Goal: Task Accomplishment & Management: Manage account settings

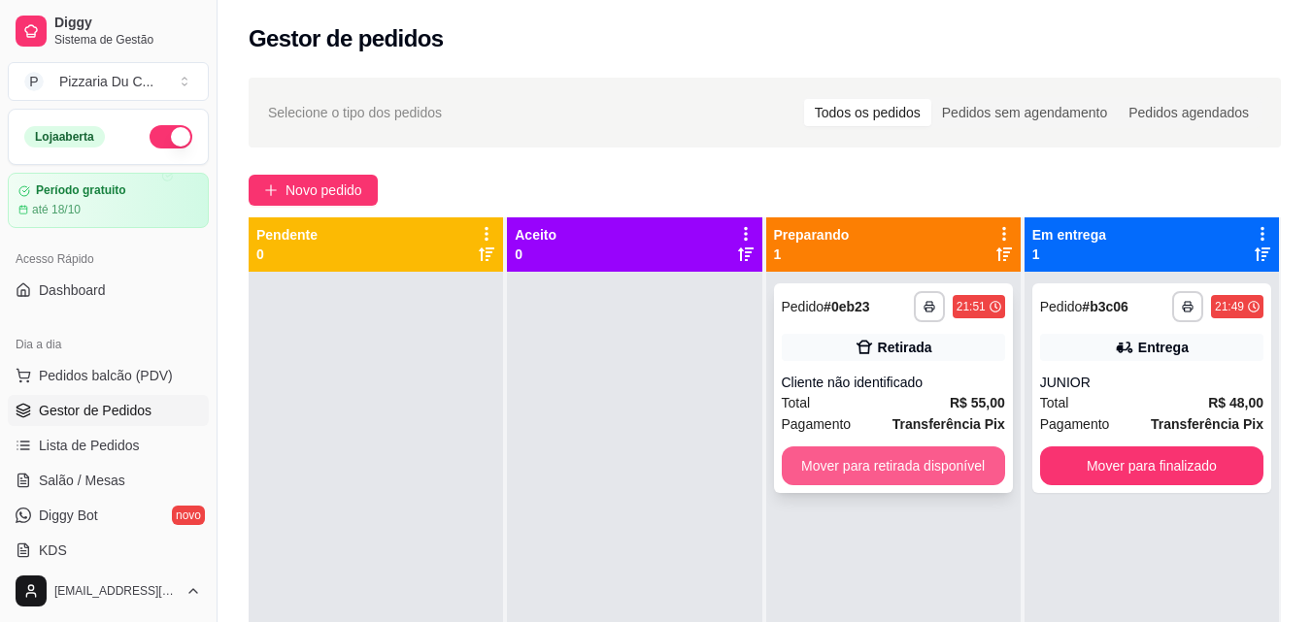
scroll to position [54, 0]
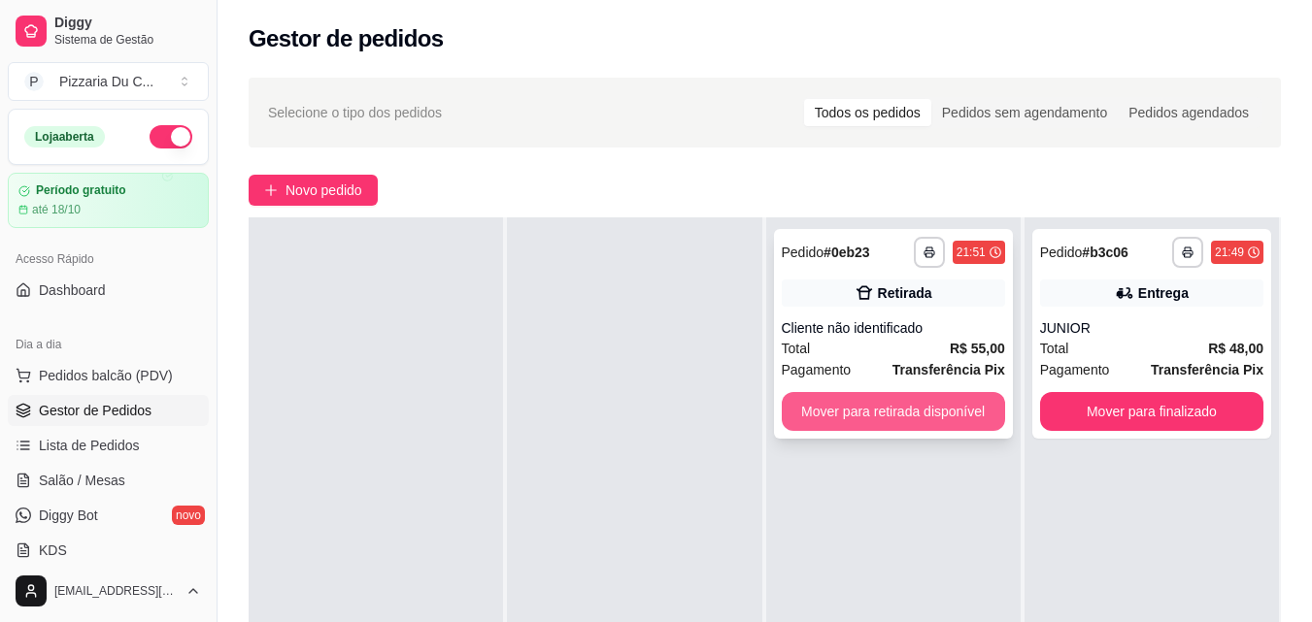
click at [870, 417] on button "Mover para retirada disponível" at bounding box center [893, 411] width 223 height 39
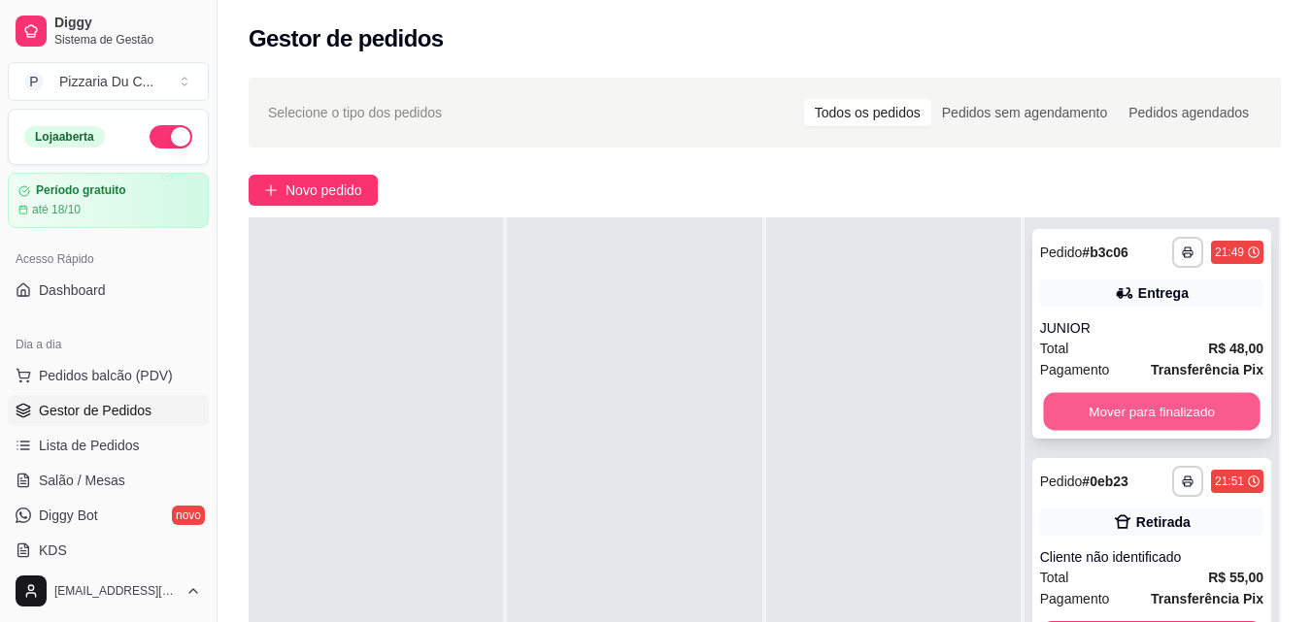
click at [1130, 421] on button "Mover para finalizado" at bounding box center [1151, 412] width 217 height 38
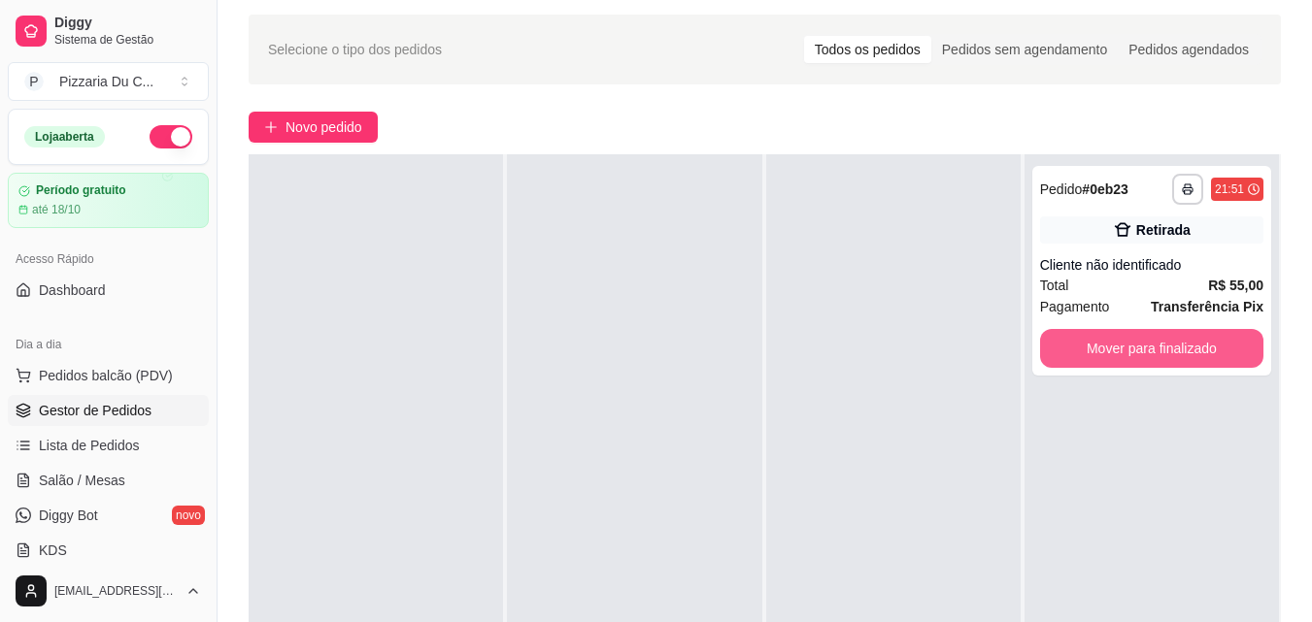
scroll to position [97, 0]
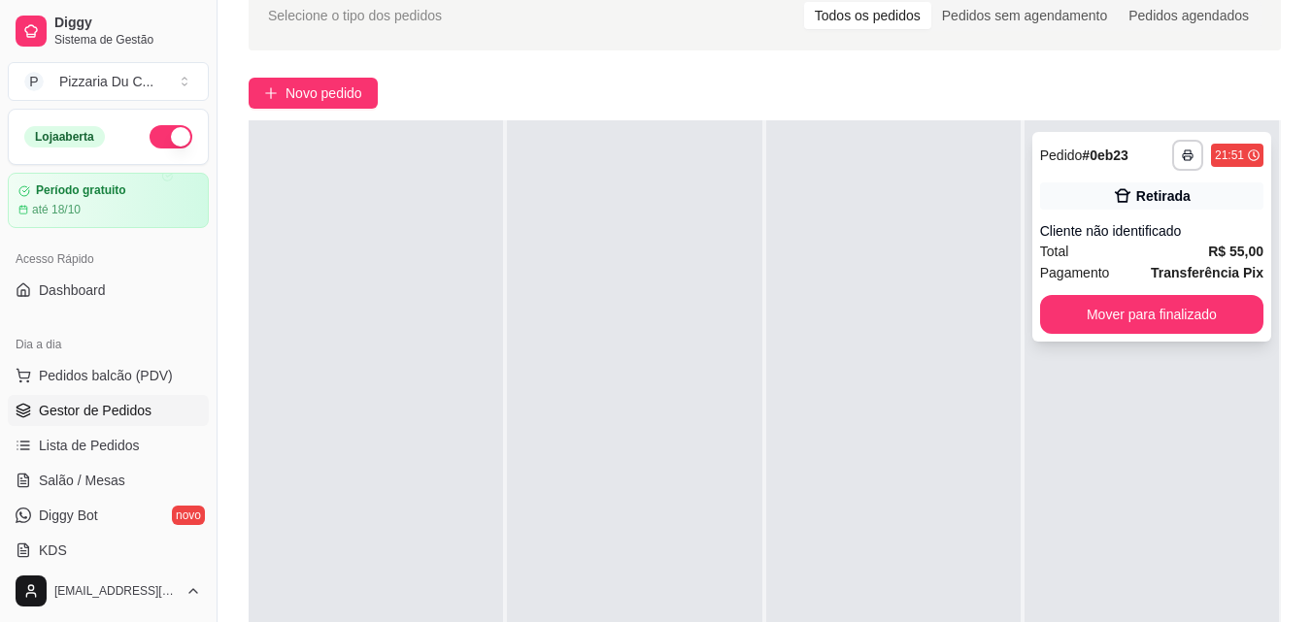
click at [1135, 333] on button "Mover para finalizado" at bounding box center [1151, 314] width 223 height 39
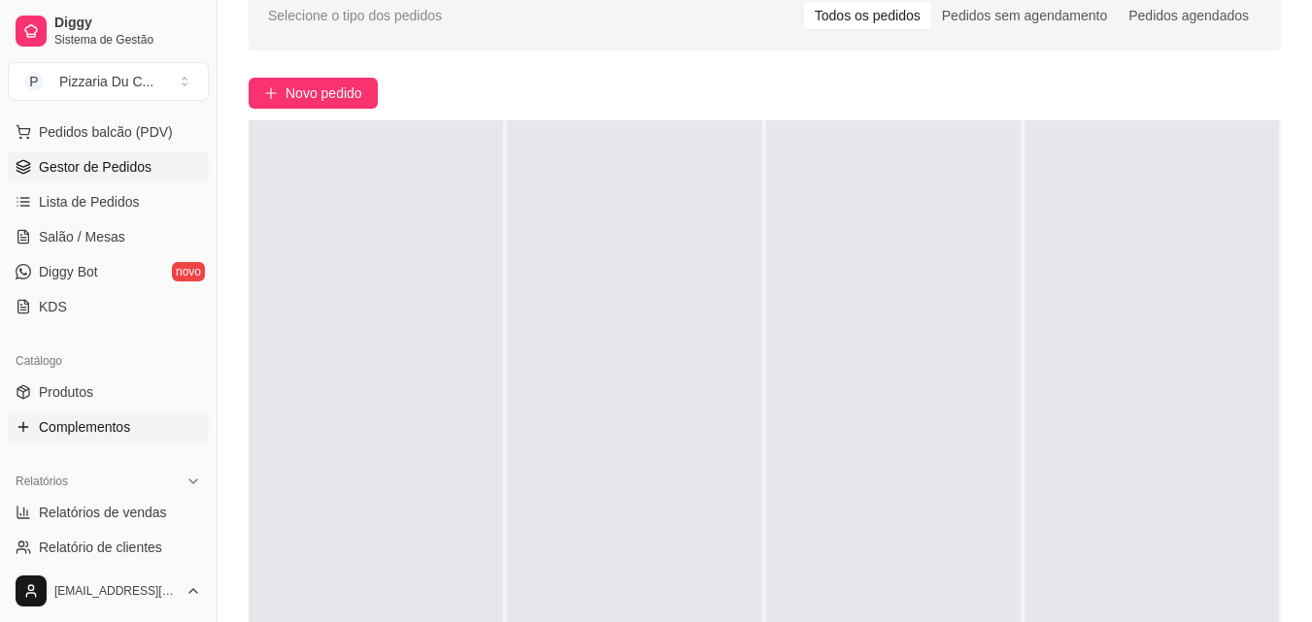
scroll to position [291, 0]
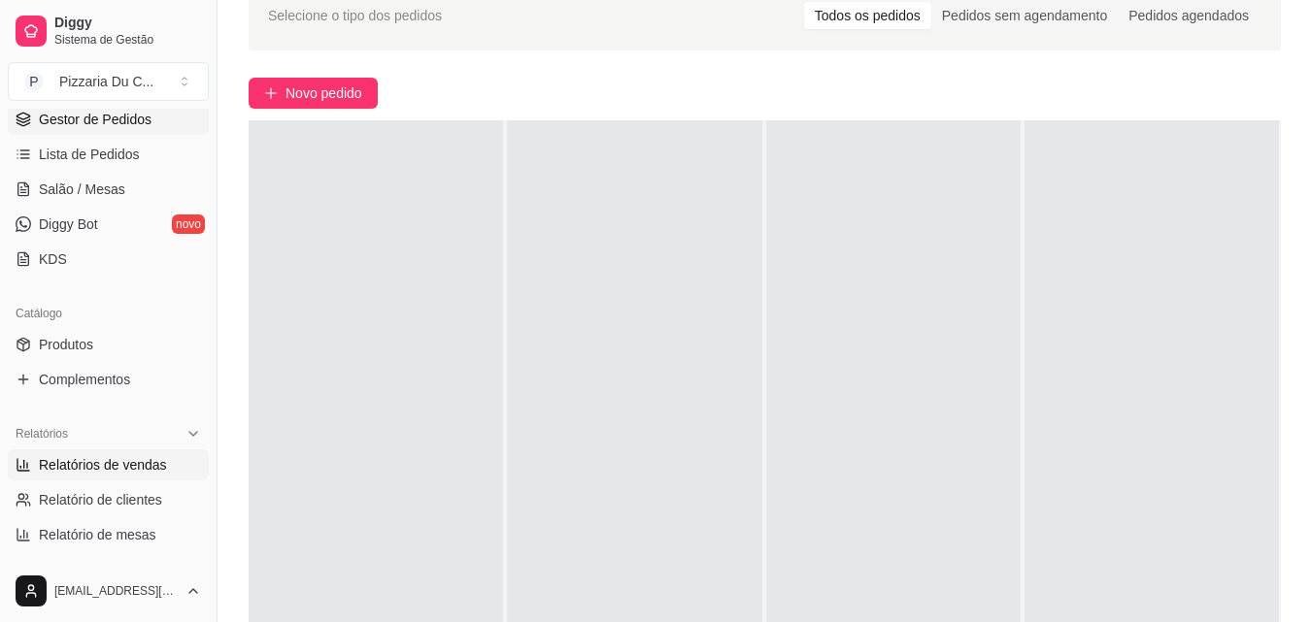
click at [114, 466] on span "Relatórios de vendas" at bounding box center [103, 464] width 128 height 19
select select "ALL"
select select "0"
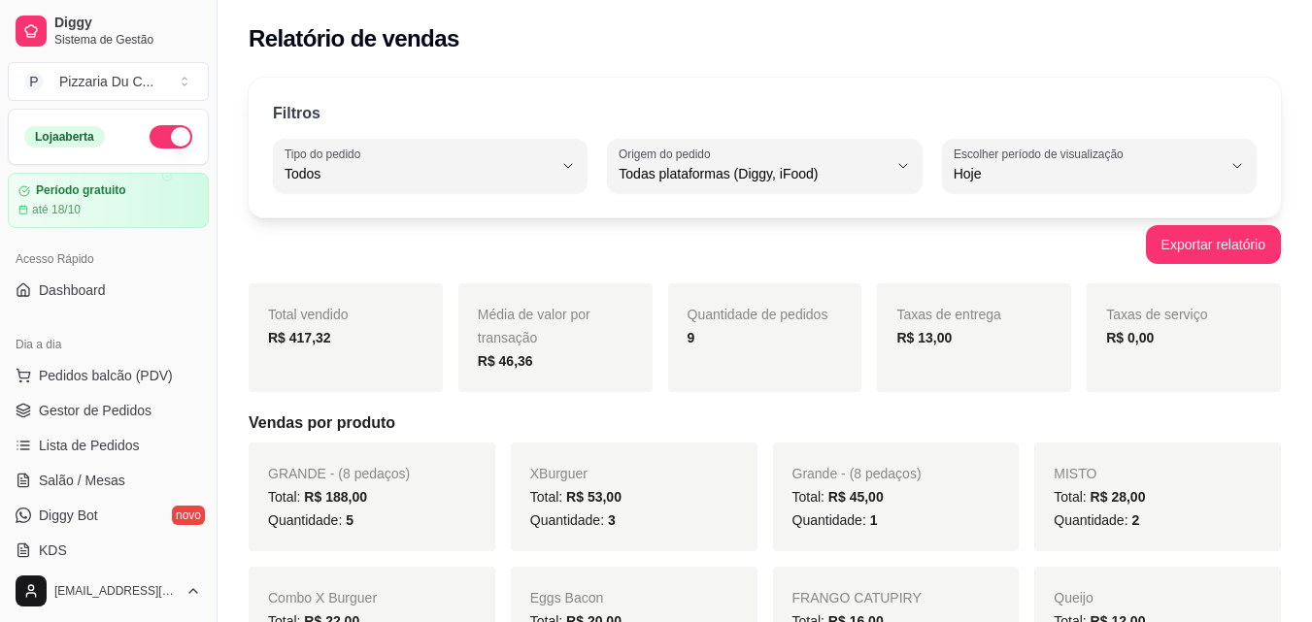
click at [162, 142] on button "button" at bounding box center [171, 136] width 43 height 23
